Goal: Find specific page/section: Find specific page/section

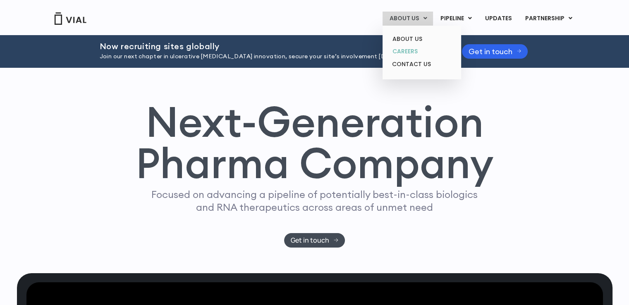
click at [419, 50] on link "CAREERS" at bounding box center [421, 51] width 72 height 13
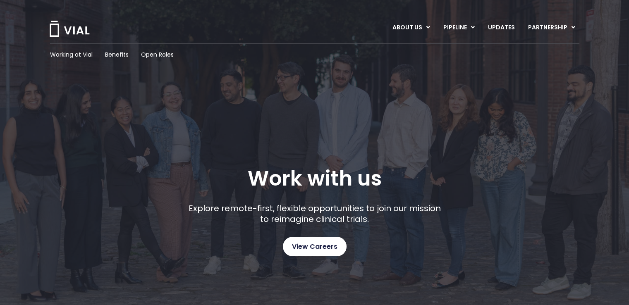
click at [318, 248] on span "View Careers" at bounding box center [314, 246] width 45 height 11
click at [335, 243] on span "View Careers" at bounding box center [314, 246] width 45 height 11
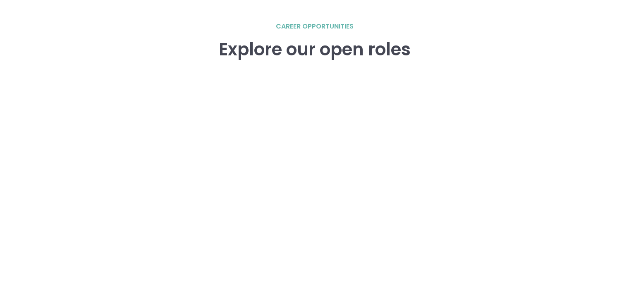
scroll to position [1170, 0]
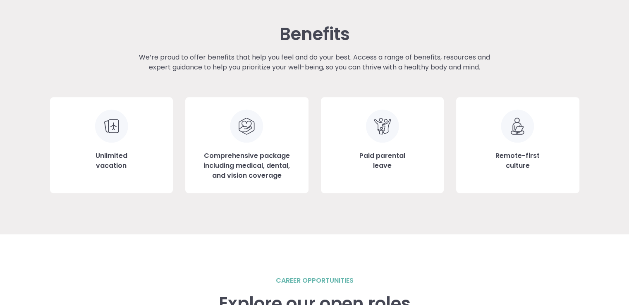
scroll to position [903, 0]
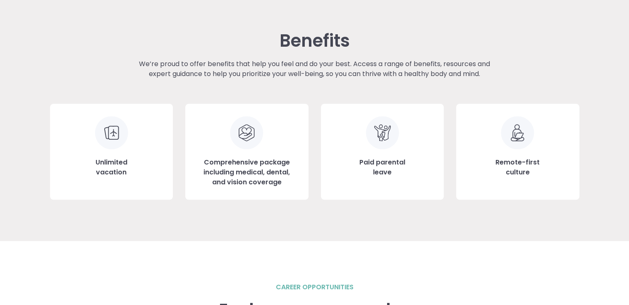
click at [501, 160] on h3 "Remote-first culture" at bounding box center [517, 167] width 44 height 20
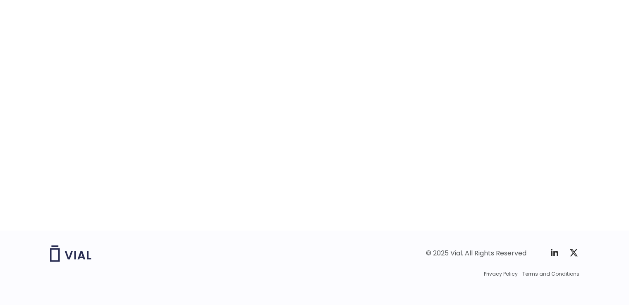
scroll to position [1315, 0]
